Goal: Transaction & Acquisition: Purchase product/service

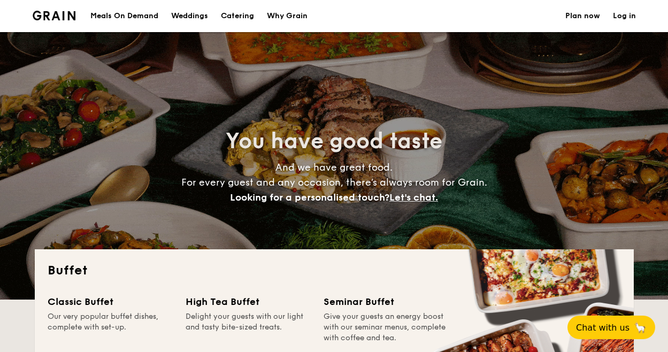
select select
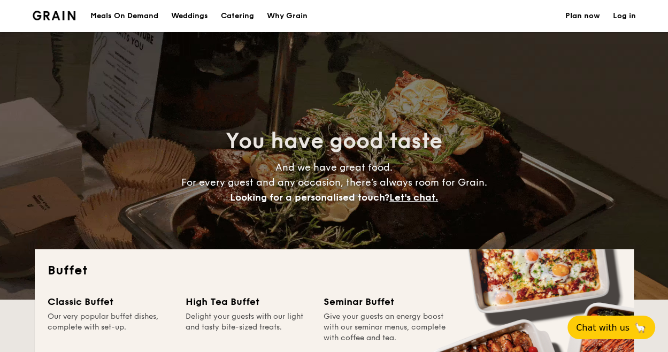
click at [581, 16] on link "Plan now" at bounding box center [583, 16] width 35 height 32
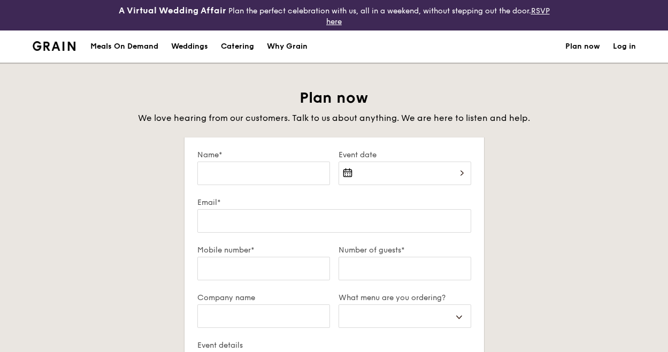
select select
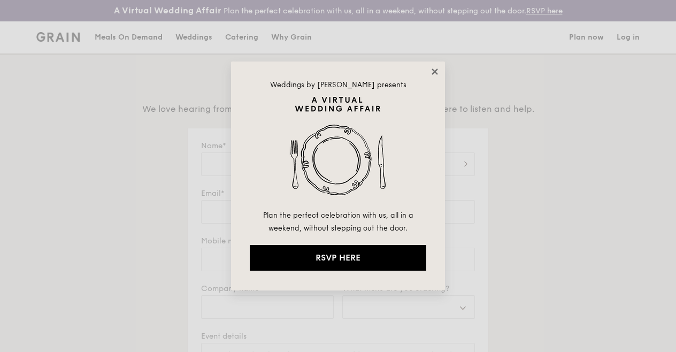
click at [434, 69] on icon at bounding box center [435, 72] width 10 height 10
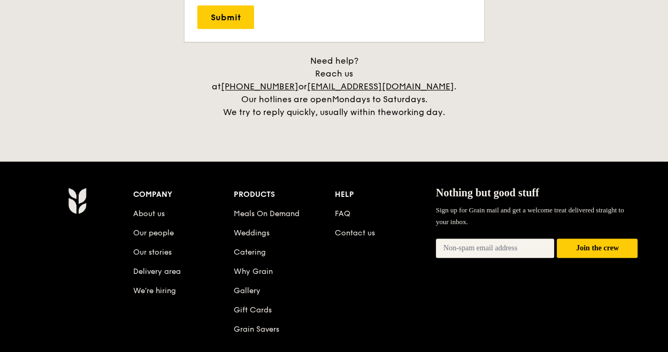
scroll to position [482, 0]
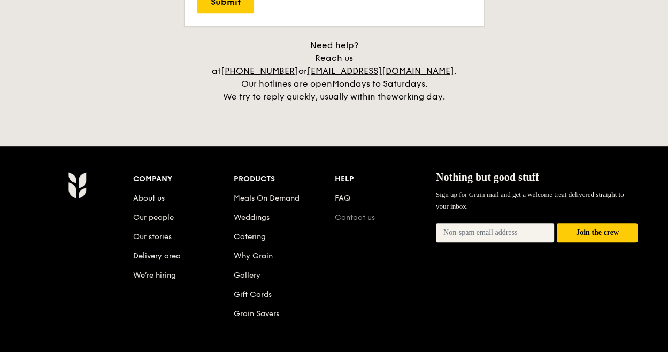
click at [363, 213] on link "Contact us" at bounding box center [355, 217] width 40 height 9
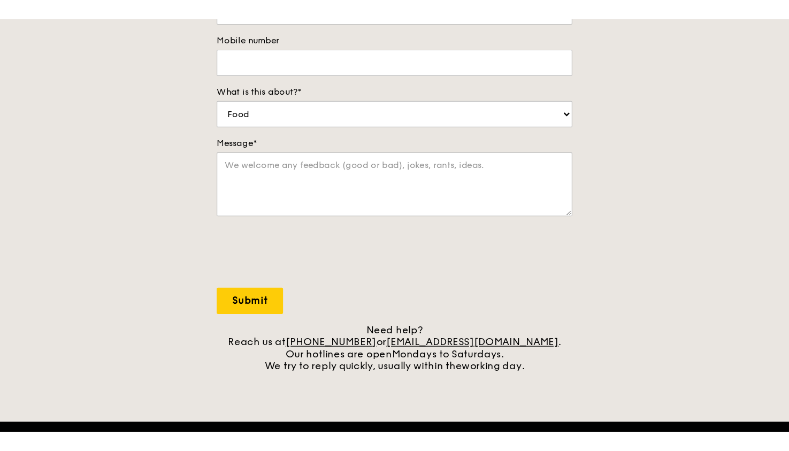
scroll to position [268, 0]
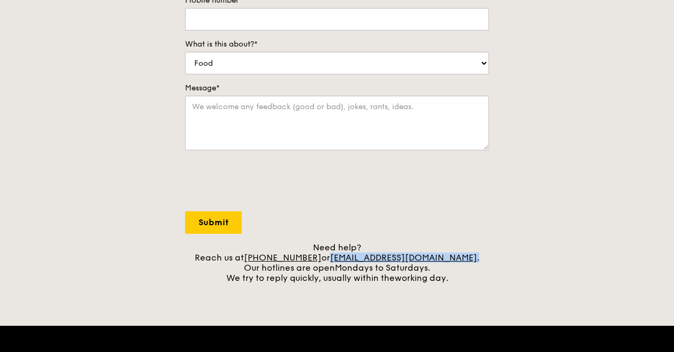
drag, startPoint x: 455, startPoint y: 258, endPoint x: 346, endPoint y: 259, distance: 109.2
click at [346, 259] on div "Need help? Reach us at +65 3163 5335 or concierge@grain.com.sg . Our hotlines a…" at bounding box center [337, 262] width 304 height 41
copy div "concierge@grain.com.sg ."
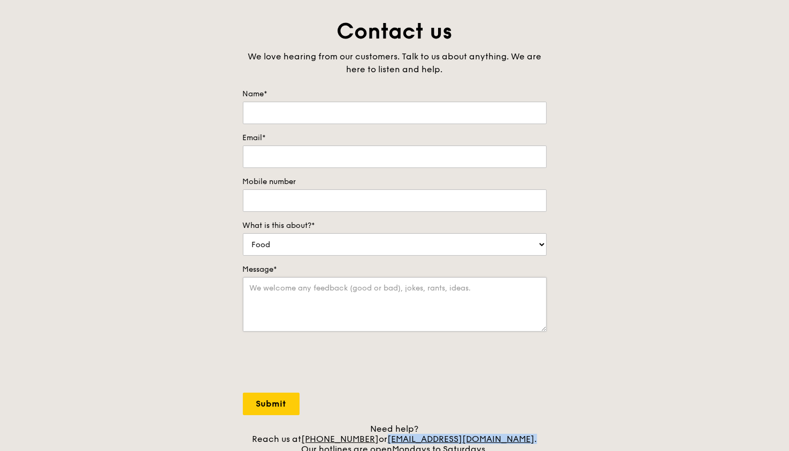
scroll to position [0, 0]
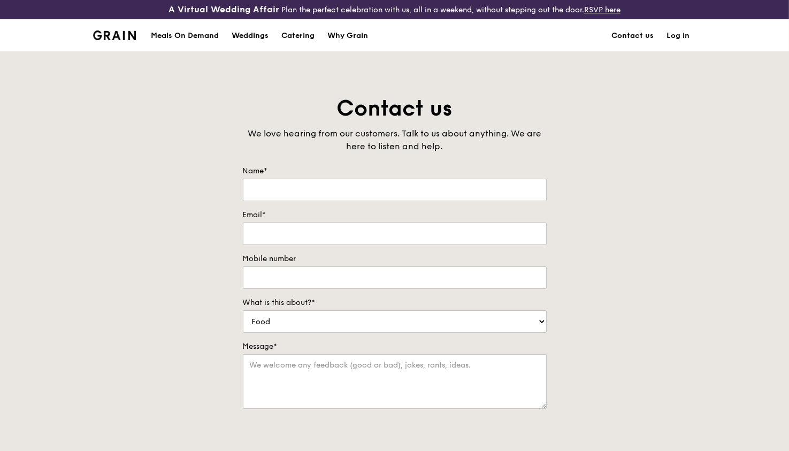
click at [116, 33] on img at bounding box center [114, 36] width 43 height 10
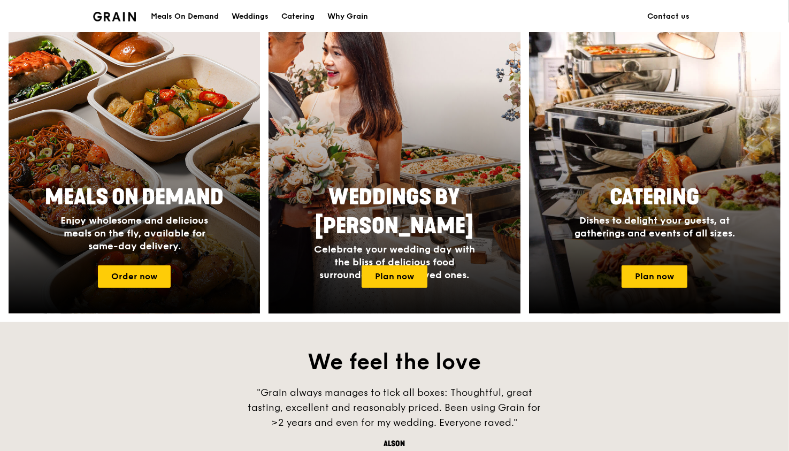
scroll to position [589, 0]
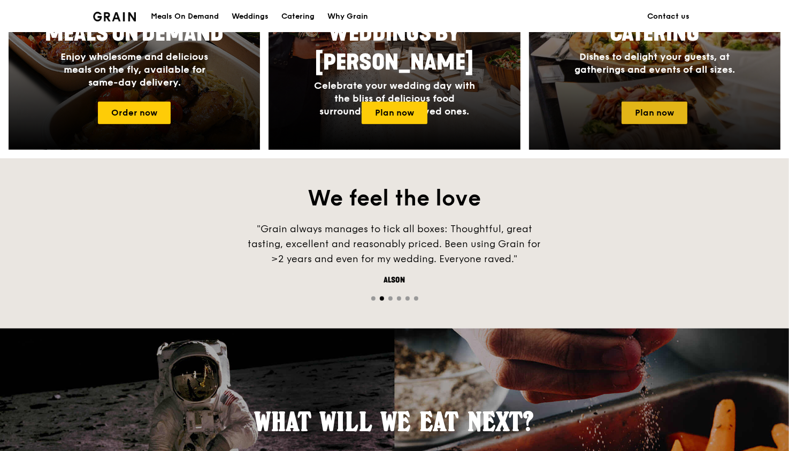
click at [661, 111] on link "Plan now" at bounding box center [655, 113] width 66 height 22
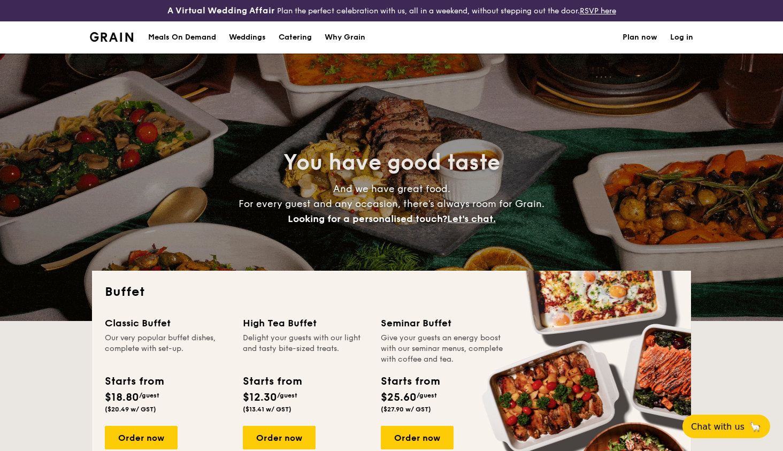
select select
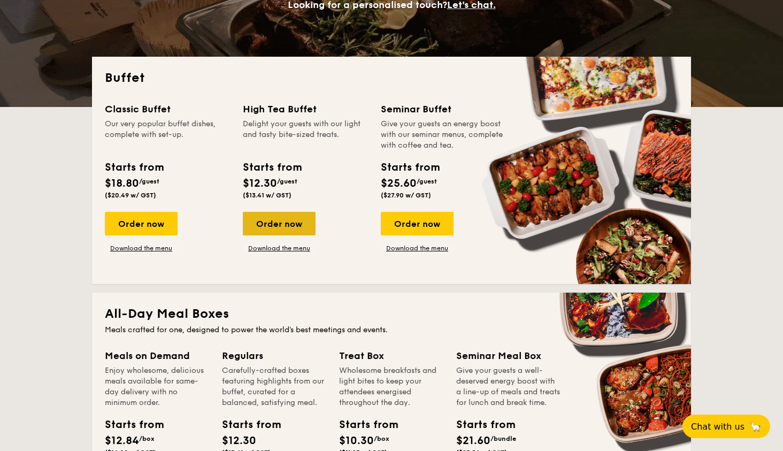
click at [280, 223] on div "Order now" at bounding box center [279, 224] width 73 height 24
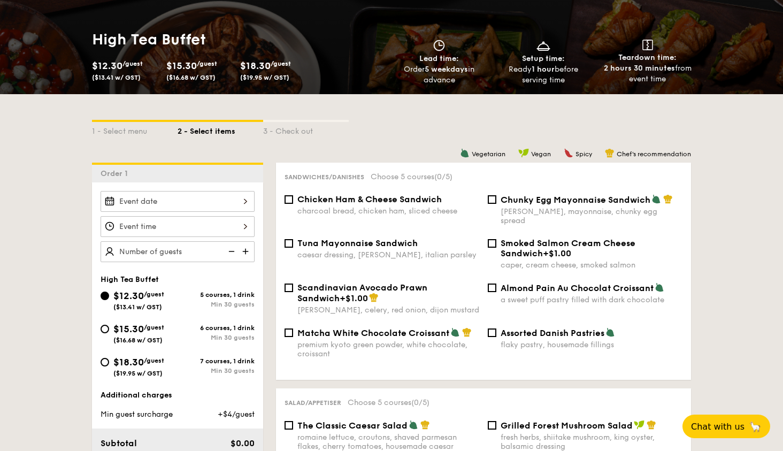
scroll to position [214, 0]
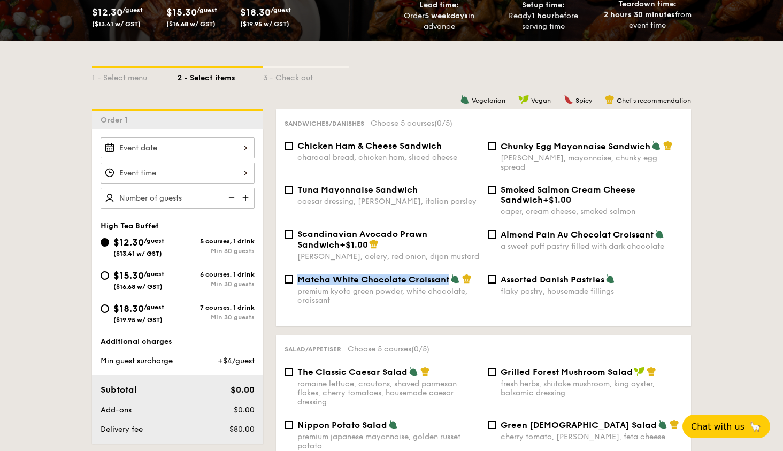
drag, startPoint x: 448, startPoint y: 275, endPoint x: 300, endPoint y: 278, distance: 148.3
click at [300, 278] on span "Matcha White Chocolate Croissant" at bounding box center [374, 280] width 152 height 10
copy span "Matcha White Chocolate Croissant"
